Goal: Task Accomplishment & Management: Use online tool/utility

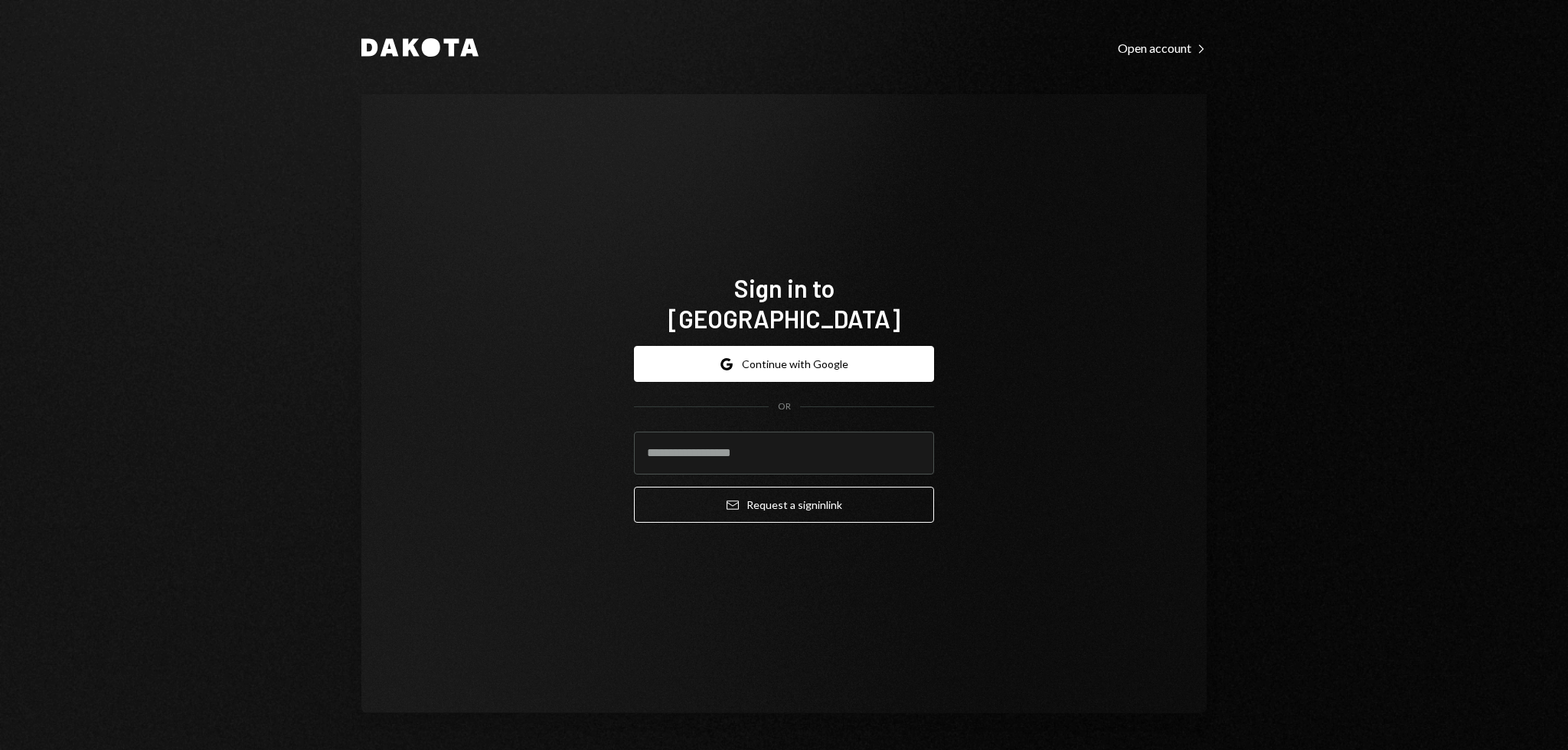
click at [1080, 292] on div "Sign in to [GEOGRAPHIC_DATA] Google Continue with Google OR Email Request a sig…" at bounding box center [784, 404] width 845 height 619
click at [680, 444] on input "email" at bounding box center [784, 453] width 300 height 43
type input "**********"
click at [1144, 361] on div "**********" at bounding box center [784, 404] width 845 height 619
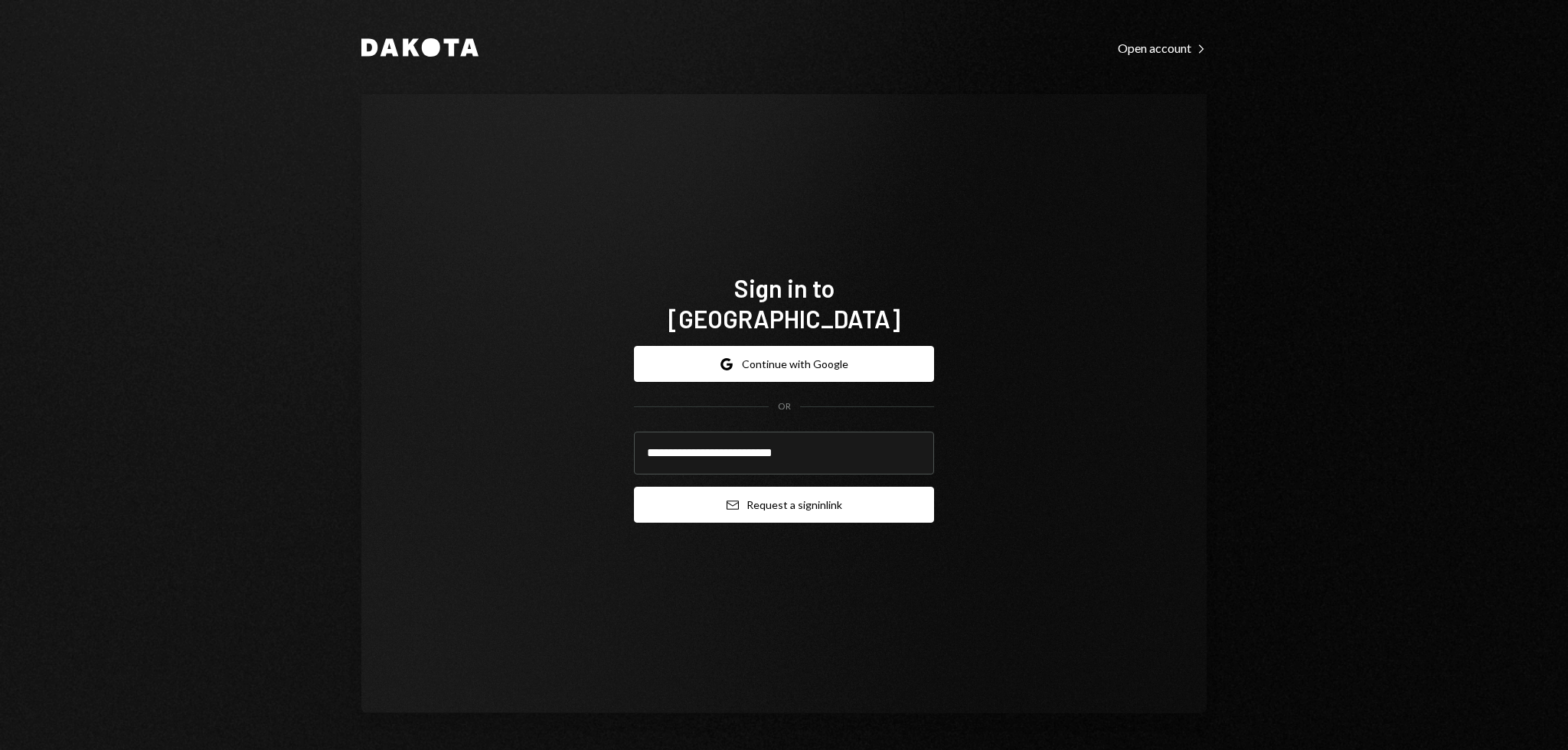
click at [844, 493] on button "Email Request a sign in link" at bounding box center [784, 505] width 300 height 36
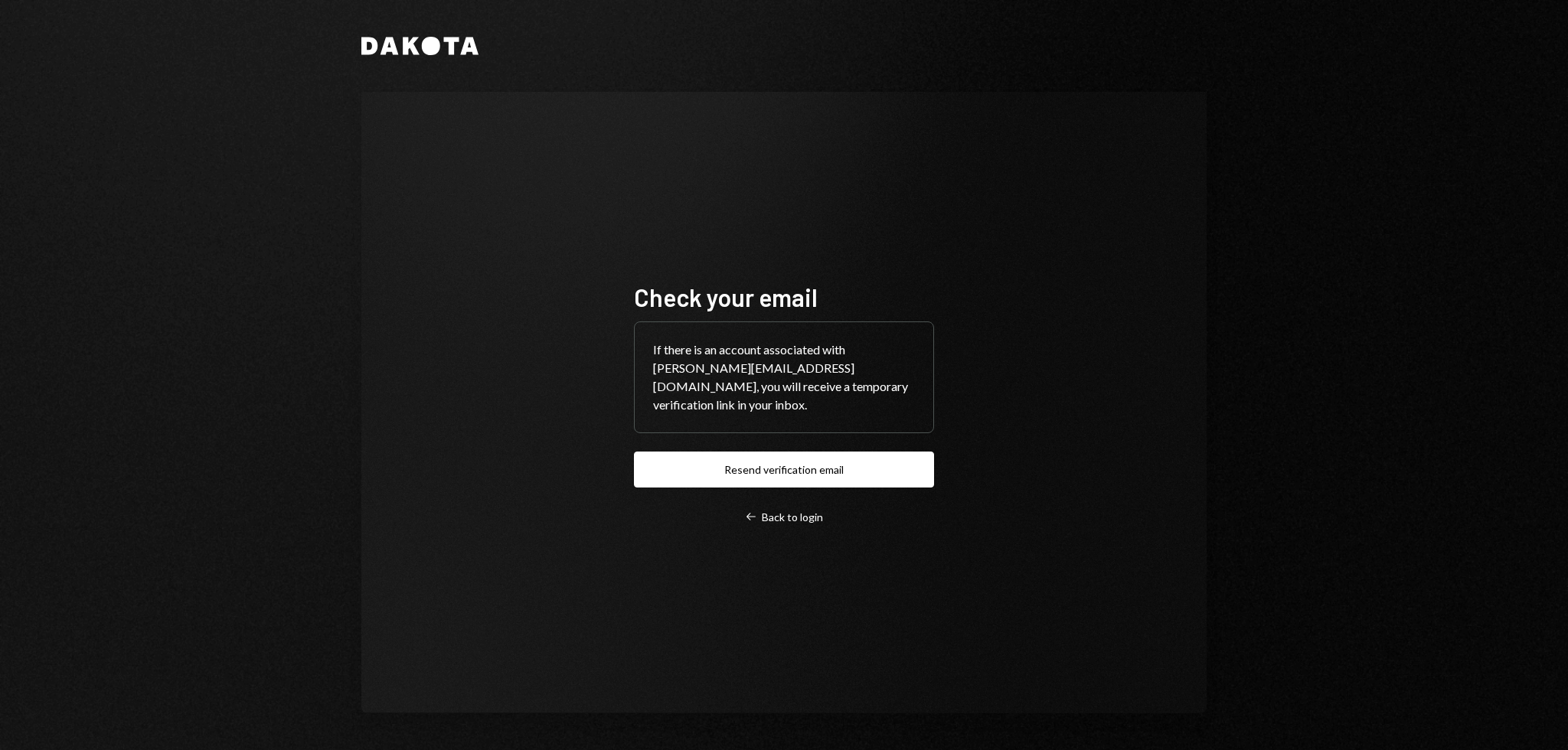
drag, startPoint x: 1109, startPoint y: 198, endPoint x: 1040, endPoint y: 169, distance: 74.8
click at [1040, 169] on div "Check your email If there is an account associated with [PERSON_NAME][EMAIL_ADD…" at bounding box center [784, 402] width 845 height 621
drag, startPoint x: 1019, startPoint y: 166, endPoint x: 1002, endPoint y: 163, distance: 17.3
click at [1002, 163] on div "Check your email If there is an account associated with [PERSON_NAME][EMAIL_ADD…" at bounding box center [784, 402] width 845 height 621
drag, startPoint x: 990, startPoint y: 161, endPoint x: 966, endPoint y: 159, distance: 24.1
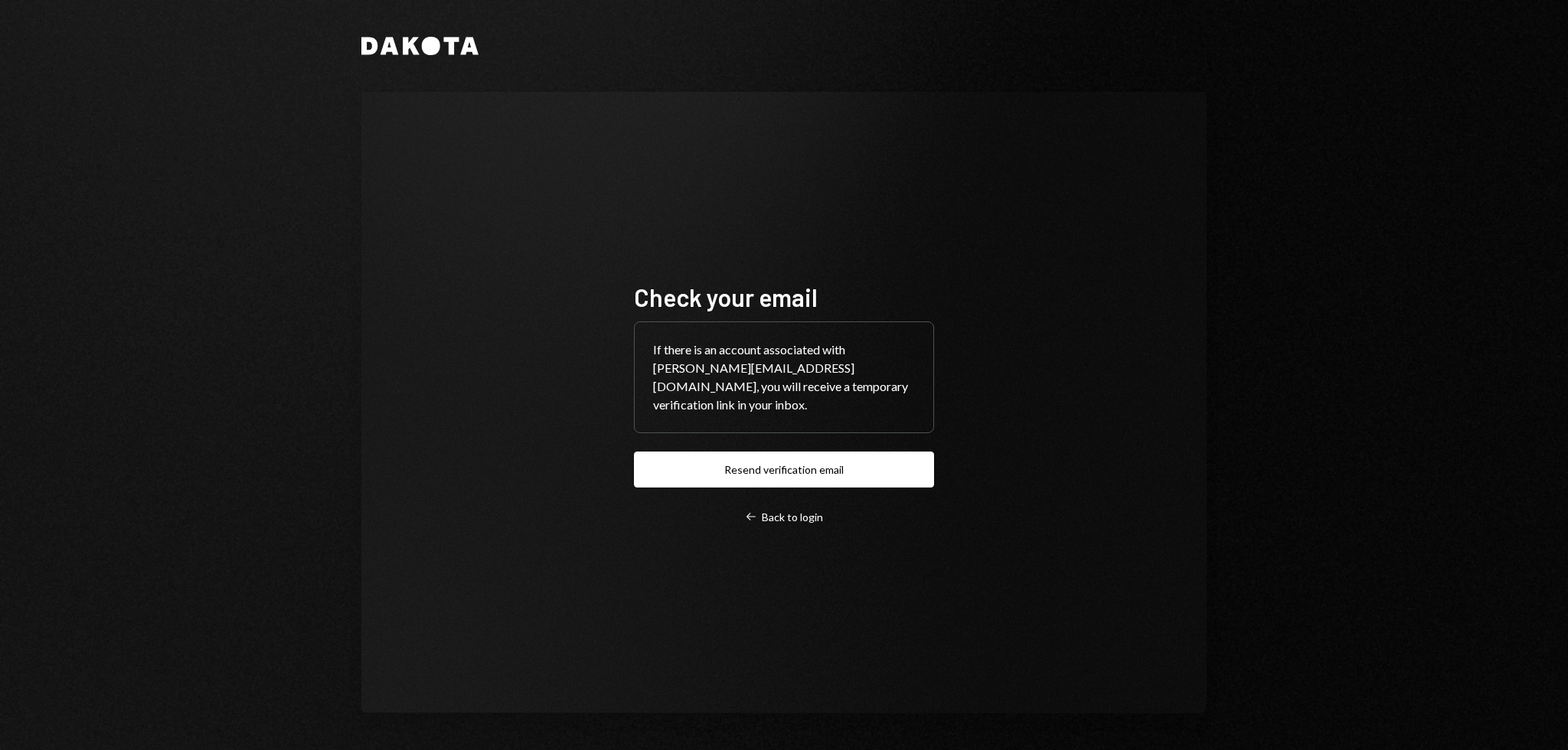
click at [985, 160] on div "Check your email If there is an account associated with [PERSON_NAME][EMAIL_ADD…" at bounding box center [784, 402] width 845 height 621
drag, startPoint x: 958, startPoint y: 158, endPoint x: 948, endPoint y: 156, distance: 10.2
click at [948, 156] on div "Check your email If there is an account associated with [PERSON_NAME][EMAIL_ADD…" at bounding box center [784, 402] width 845 height 621
drag, startPoint x: 912, startPoint y: 142, endPoint x: 900, endPoint y: 137, distance: 13.0
click at [900, 137] on div "Check your email If there is an account associated with [PERSON_NAME][EMAIL_ADD…" at bounding box center [784, 402] width 845 height 621
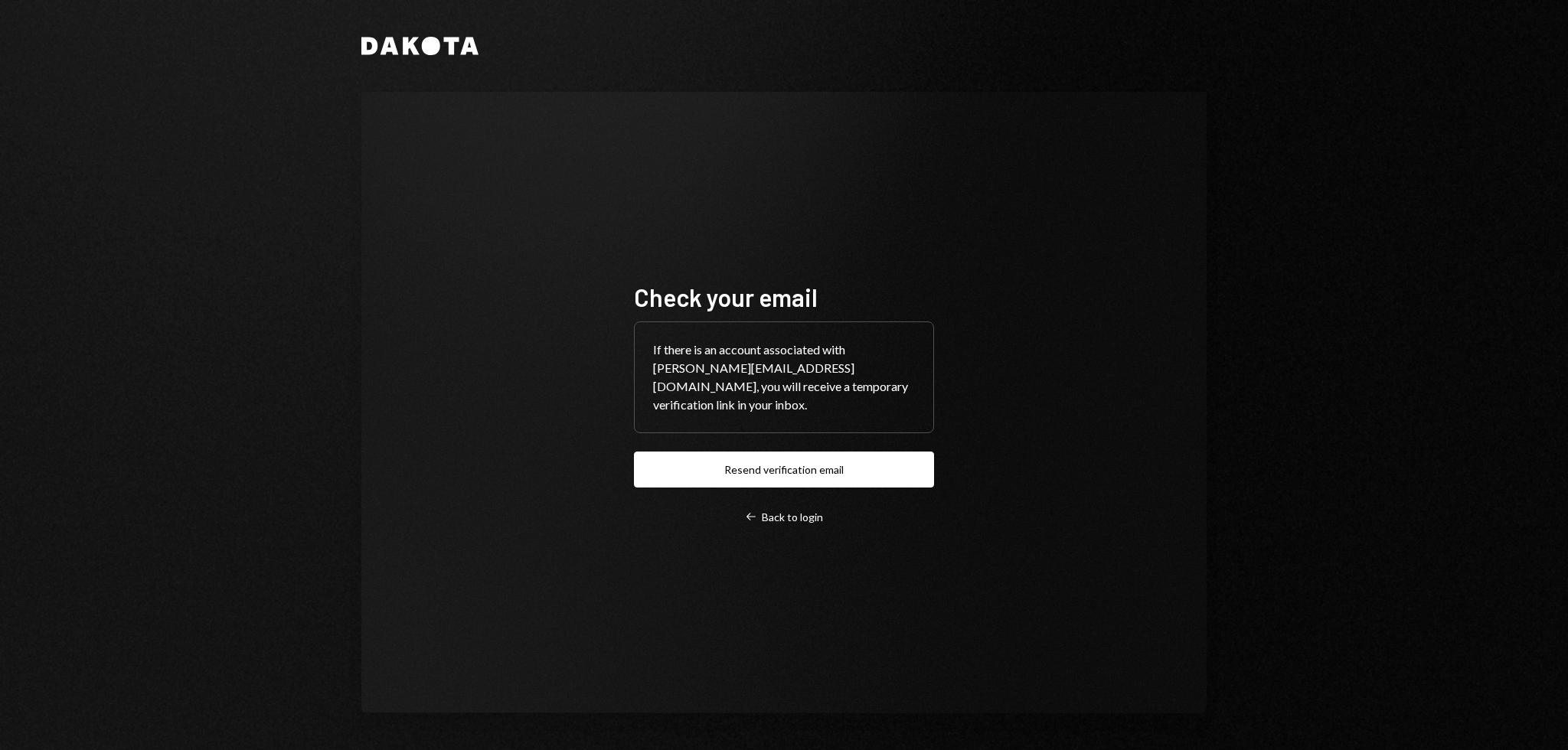
drag, startPoint x: 862, startPoint y: 131, endPoint x: 840, endPoint y: 130, distance: 22.0
click at [849, 130] on div "Check your email If there is an account associated with [PERSON_NAME][EMAIL_ADD…" at bounding box center [784, 402] width 845 height 621
drag, startPoint x: 817, startPoint y: 130, endPoint x: 805, endPoint y: 129, distance: 12.0
click at [805, 129] on div "Check your email If there is an account associated with [PERSON_NAME][EMAIL_ADD…" at bounding box center [784, 402] width 845 height 621
click at [784, 127] on div "Check your email If there is an account associated with [PERSON_NAME][EMAIL_ADD…" at bounding box center [784, 402] width 845 height 621
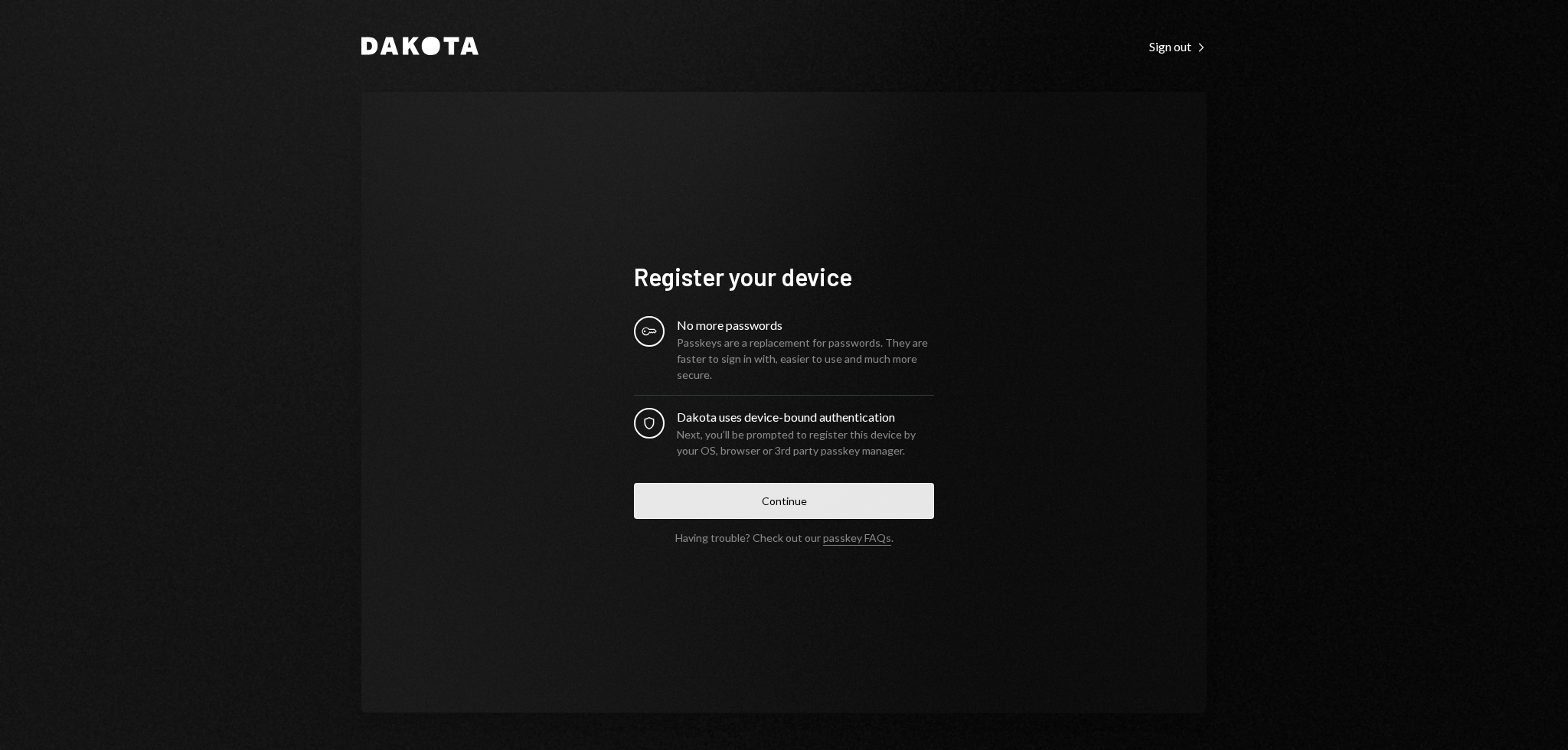
click at [792, 499] on button "Continue" at bounding box center [784, 501] width 300 height 36
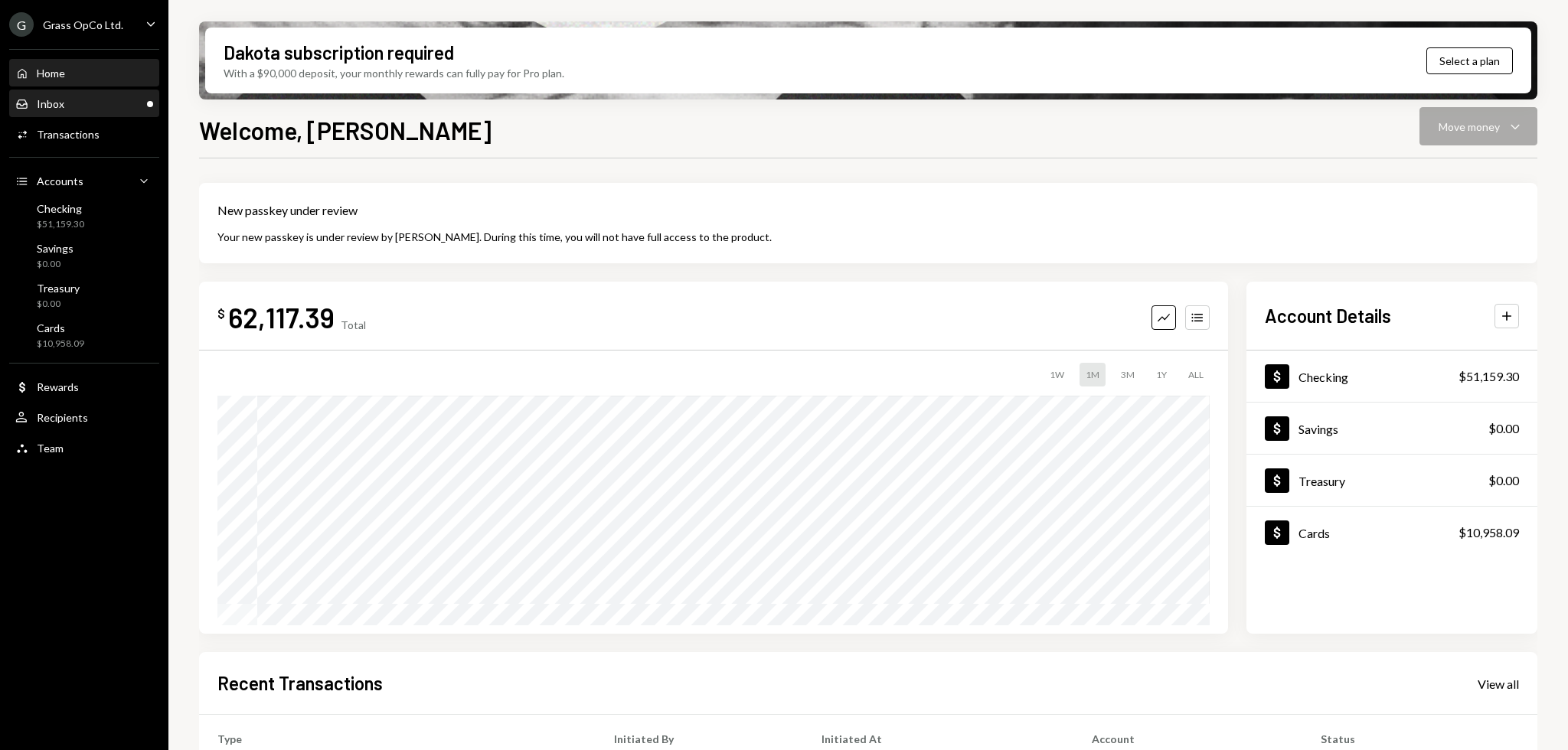
click at [78, 104] on div "Inbox Inbox" at bounding box center [84, 104] width 137 height 14
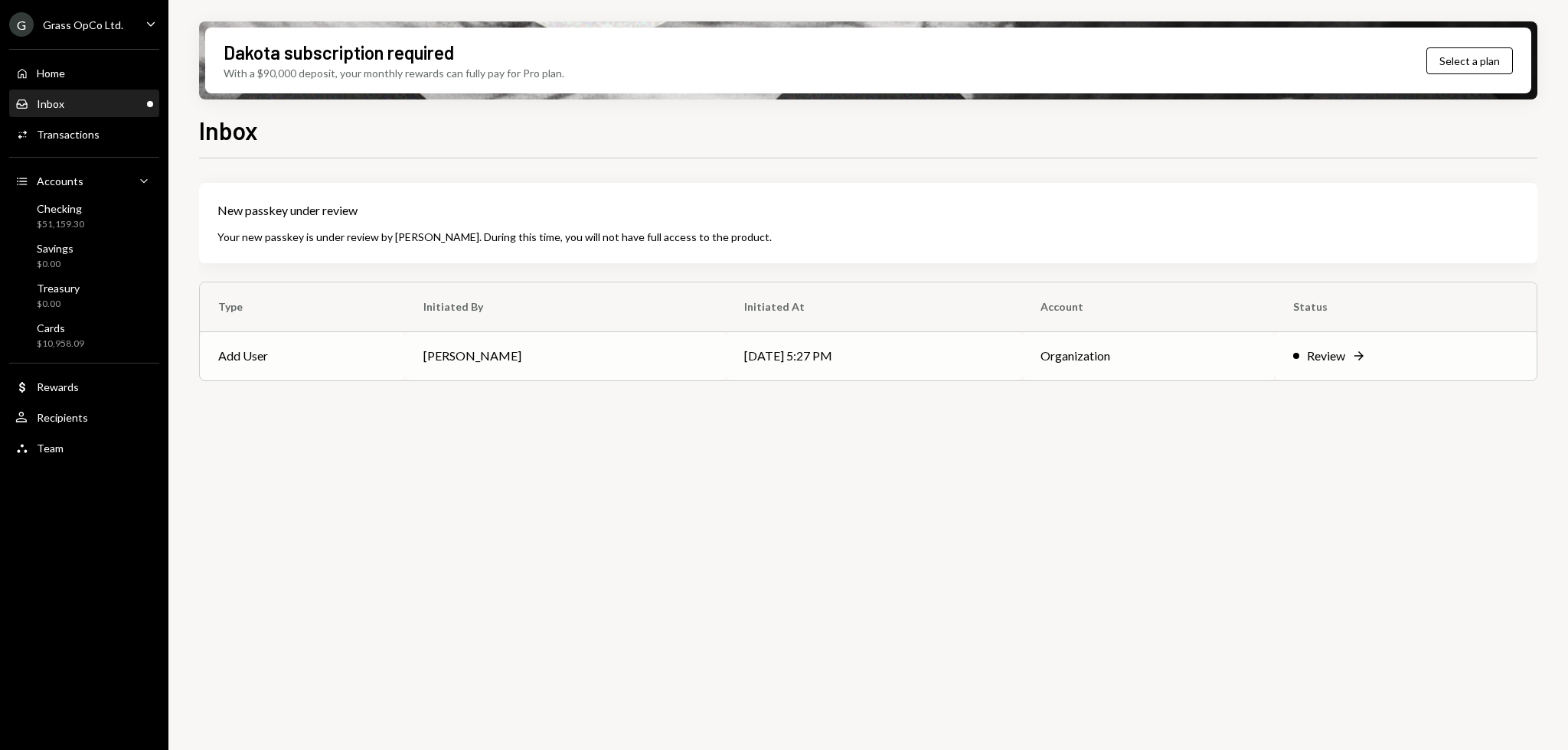
click at [480, 349] on td "Bret Shilliday" at bounding box center [565, 356] width 320 height 49
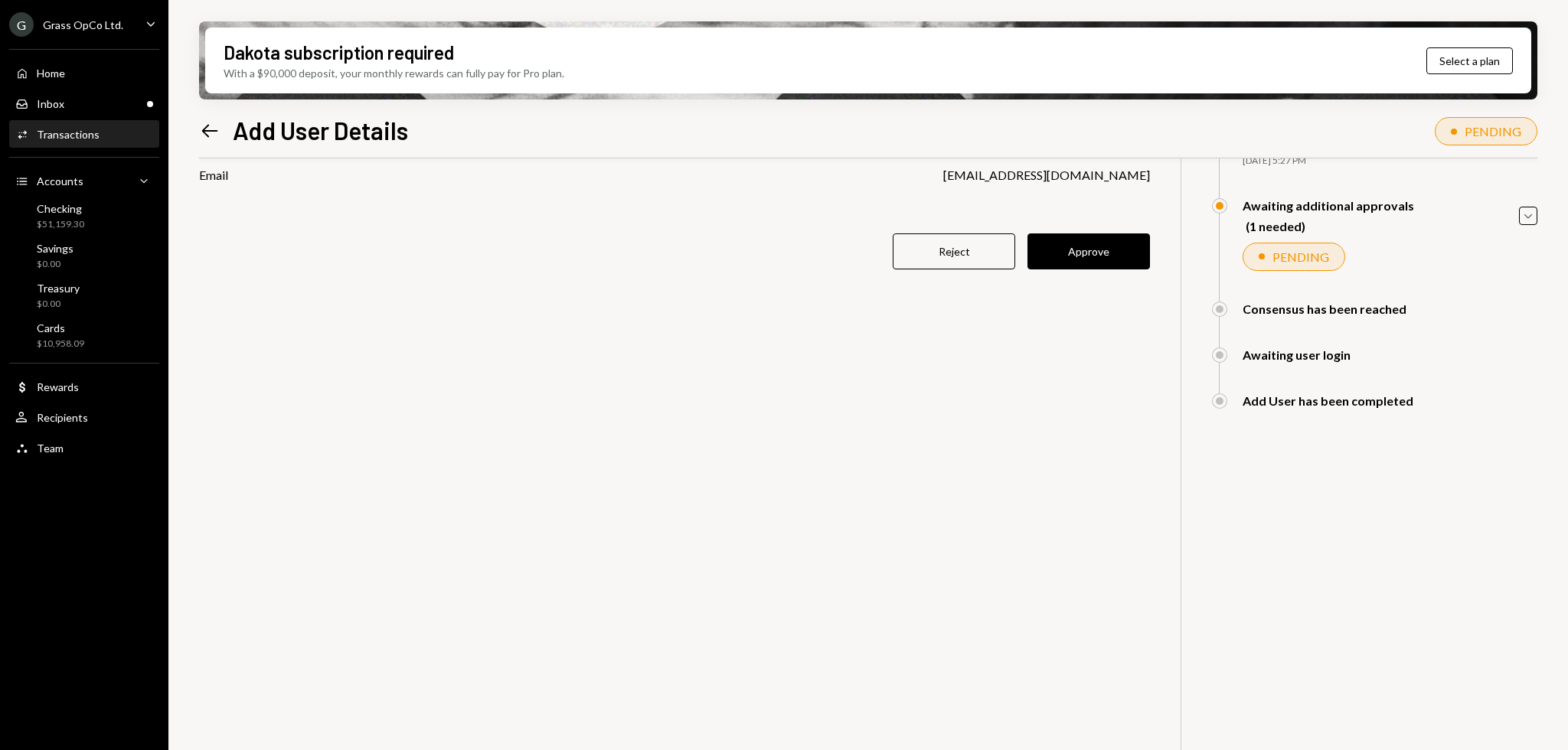
scroll to position [119, 0]
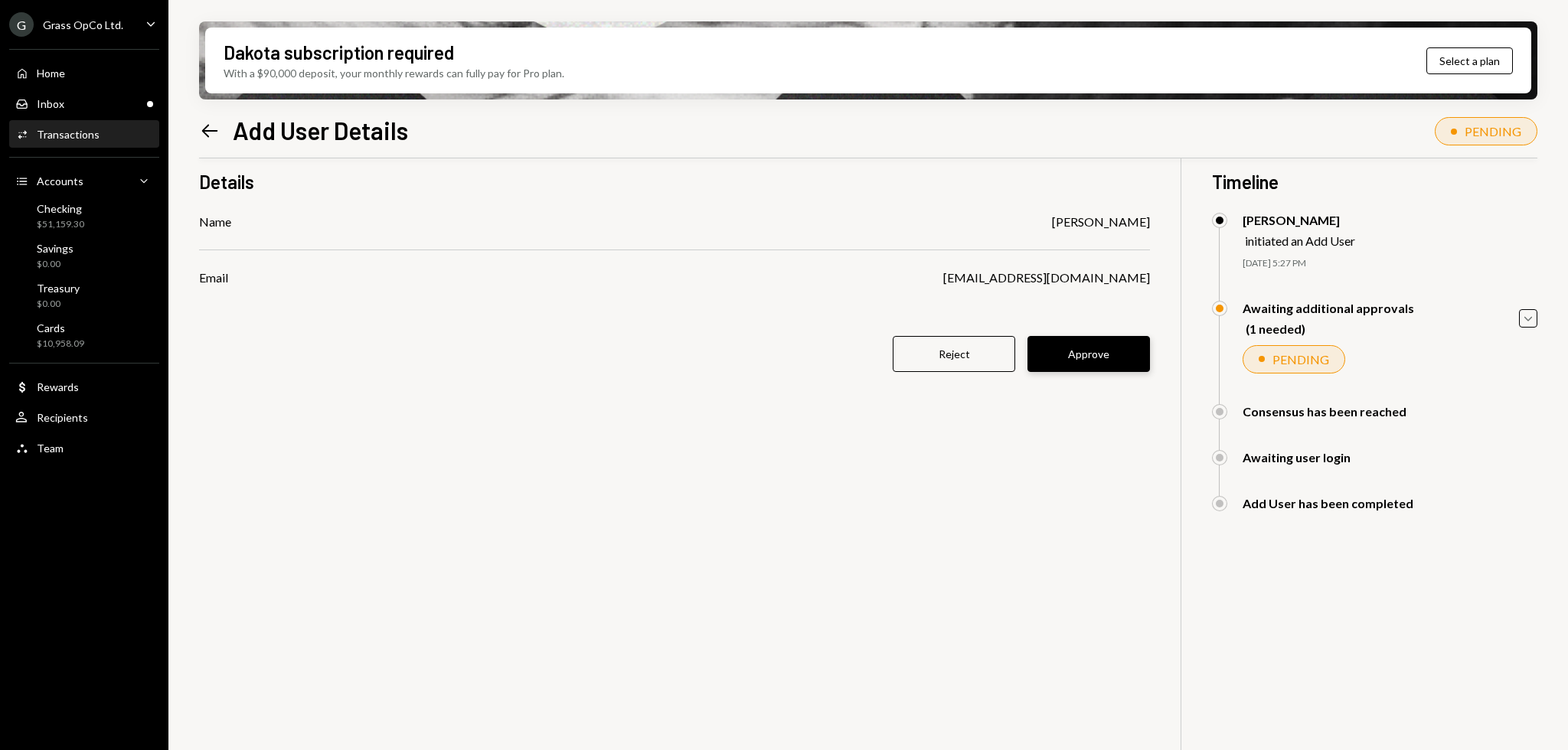
click at [1089, 358] on button "Approve" at bounding box center [1089, 354] width 123 height 36
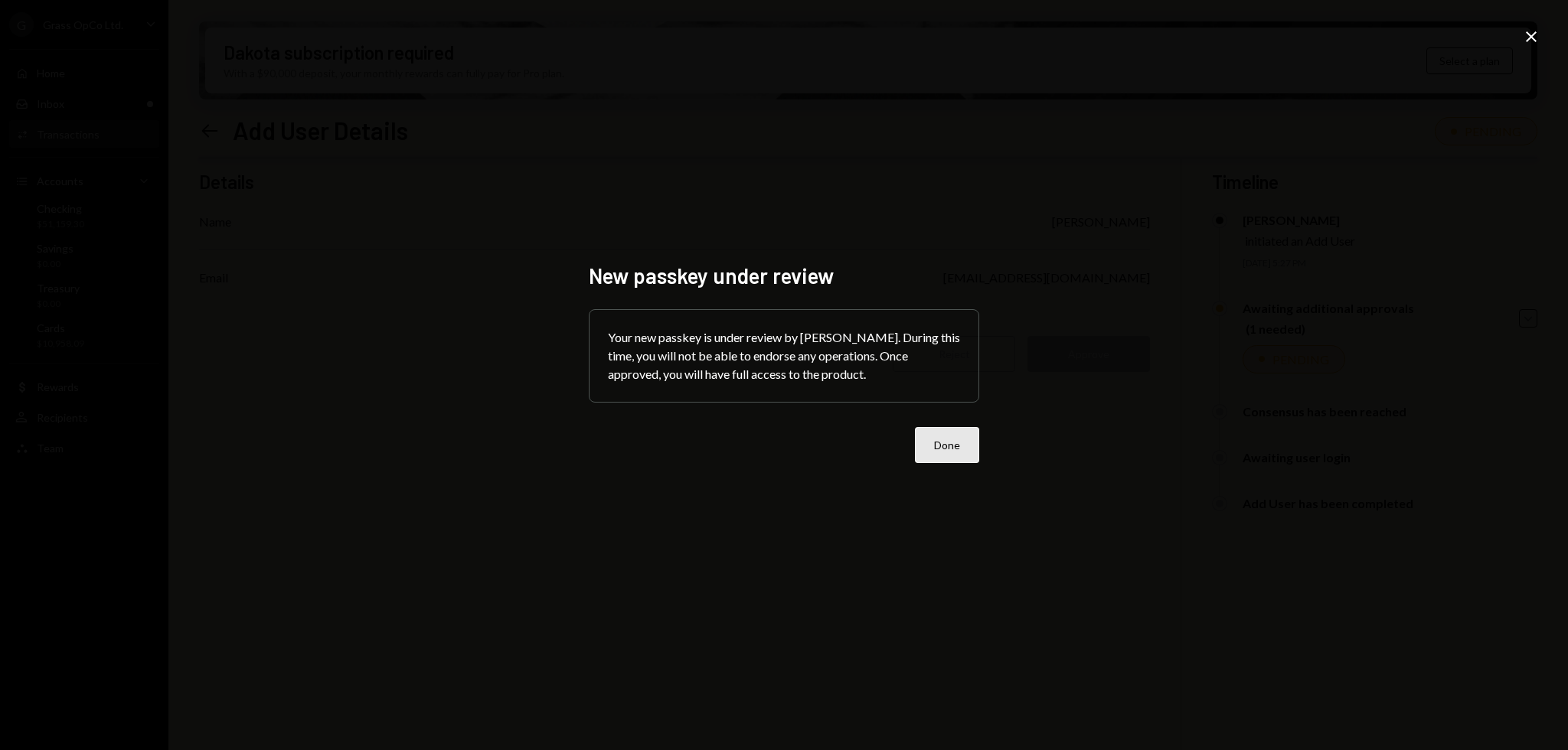
click at [970, 456] on button "Done" at bounding box center [947, 444] width 64 height 36
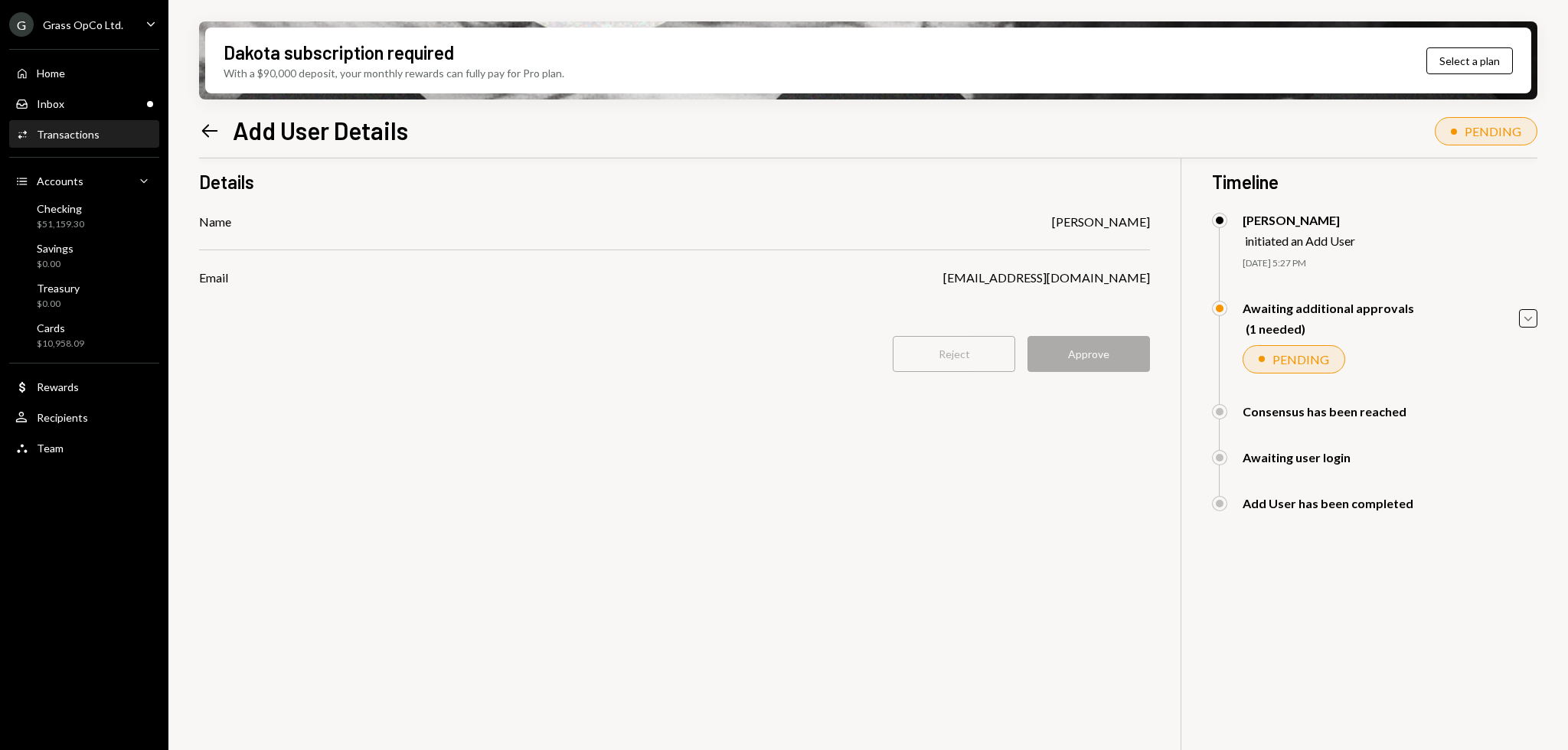
click at [1046, 523] on div "Details Name Nic MacRobert Email nic@autonomousprojects.co Reject Approve Timel…" at bounding box center [867, 513] width 1338 height 750
drag, startPoint x: 885, startPoint y: 504, endPoint x: 805, endPoint y: 495, distance: 80.5
click at [805, 495] on div "Details Name Nic MacRobert Email nic@autonomousprojects.co Reject Approve Timel…" at bounding box center [867, 513] width 1338 height 750
drag, startPoint x: 663, startPoint y: 476, endPoint x: 652, endPoint y: 472, distance: 11.7
drag, startPoint x: 652, startPoint y: 472, endPoint x: 602, endPoint y: 465, distance: 50.5
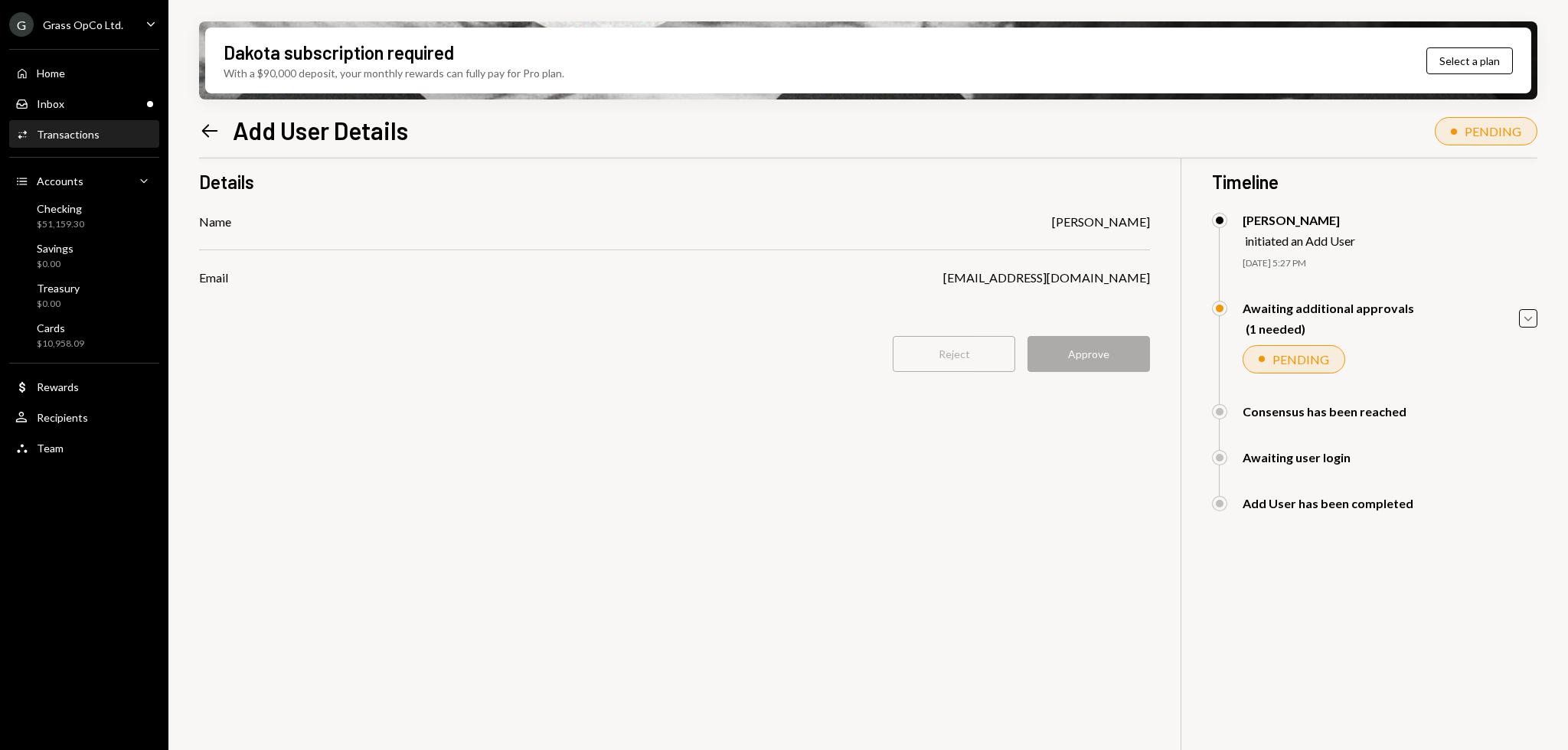
click at [615, 466] on div "Details Name Nic MacRobert Email nic@autonomousprojects.co Reject Approve Timel…" at bounding box center [867, 513] width 1338 height 750
drag, startPoint x: 602, startPoint y: 465, endPoint x: 594, endPoint y: 459, distance: 10.0
drag, startPoint x: 594, startPoint y: 459, endPoint x: 586, endPoint y: 455, distance: 8.9
click at [586, 455] on div "Details Name Nic MacRobert Email nic@autonomousprojects.co Reject Approve Timel…" at bounding box center [867, 513] width 1338 height 750
